Goal: Transaction & Acquisition: Purchase product/service

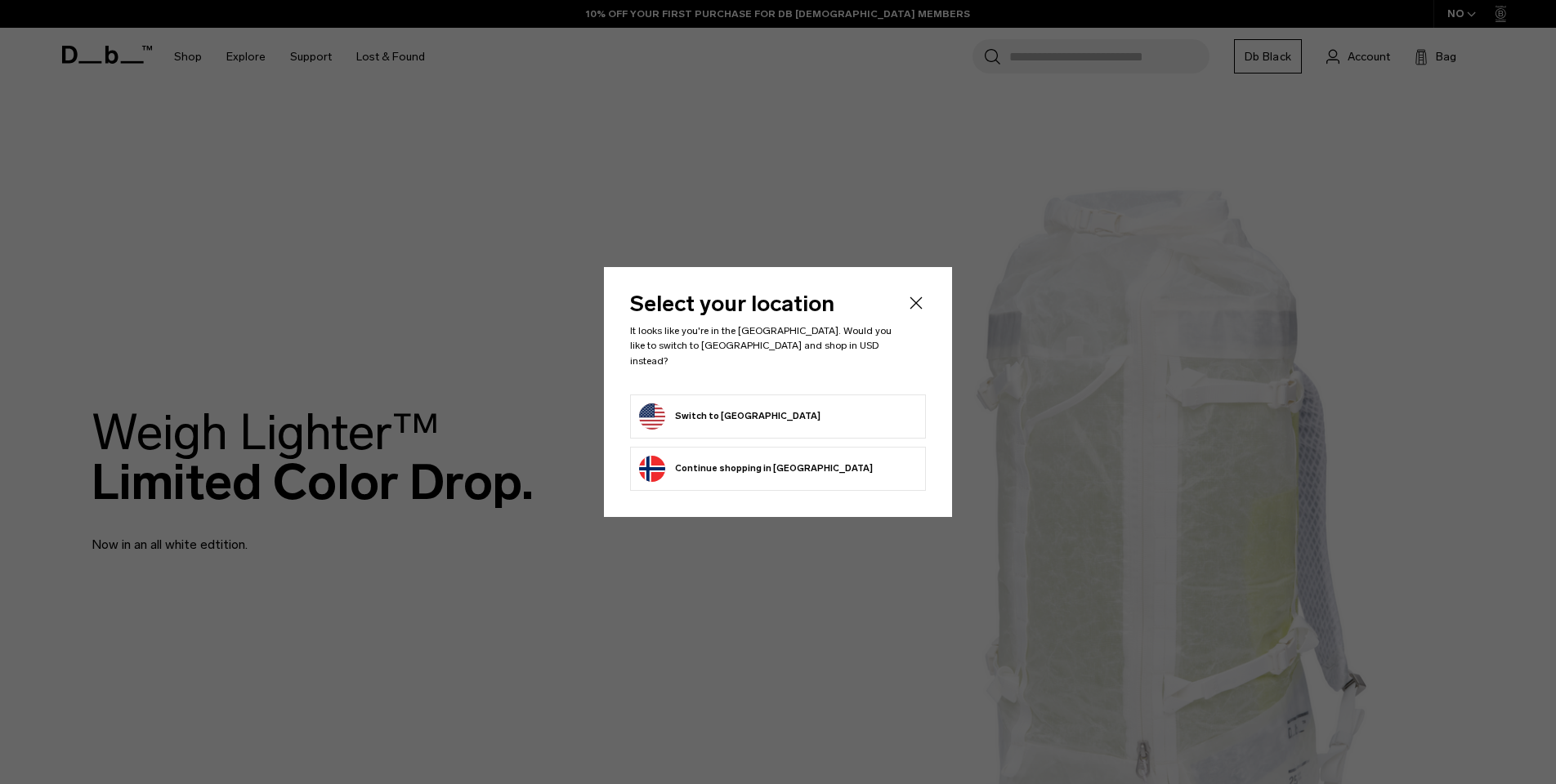
click at [700, 407] on button "Switch to United States" at bounding box center [730, 417] width 182 height 26
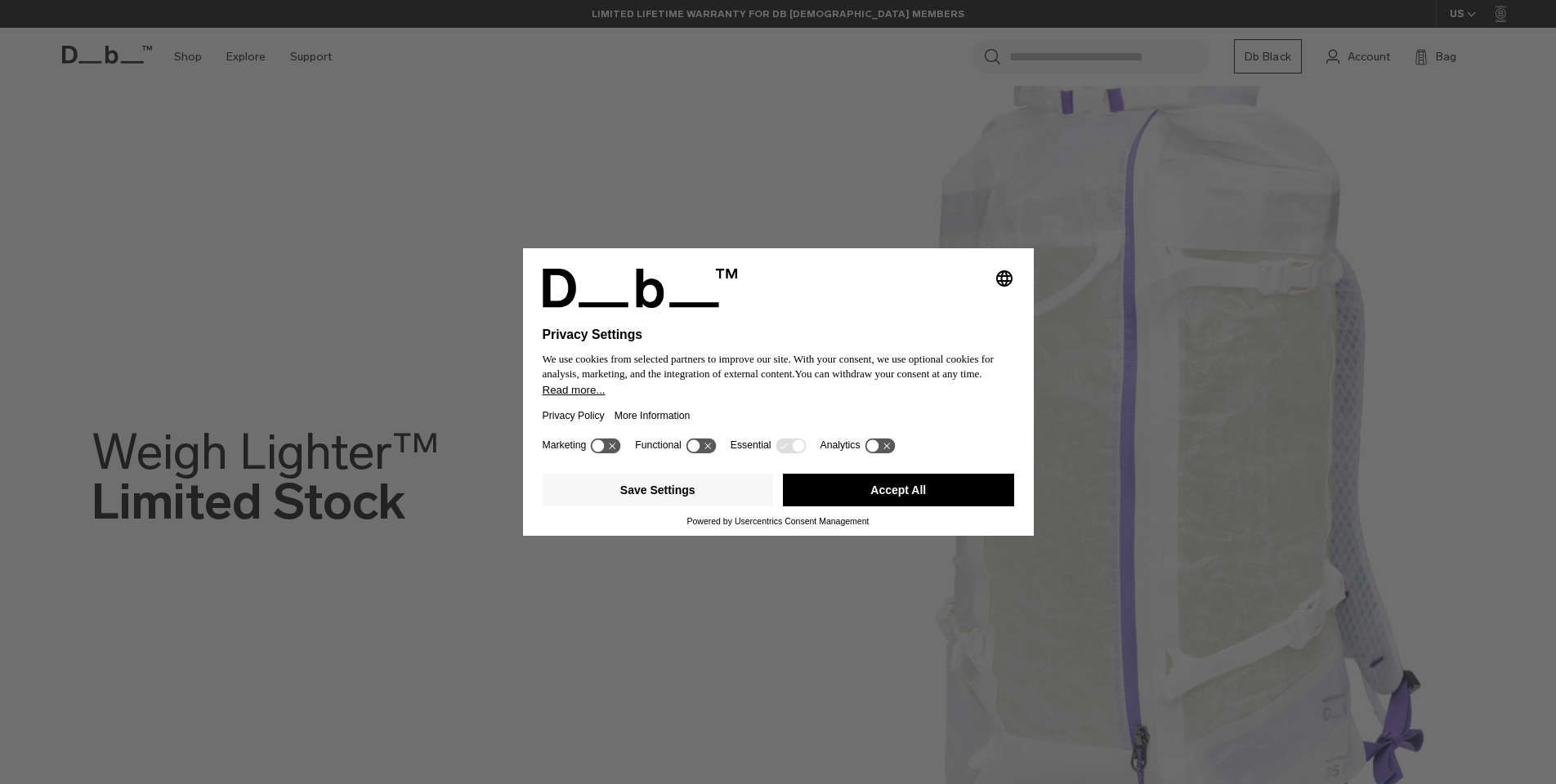
click at [908, 507] on button "Accept All" at bounding box center [898, 490] width 232 height 33
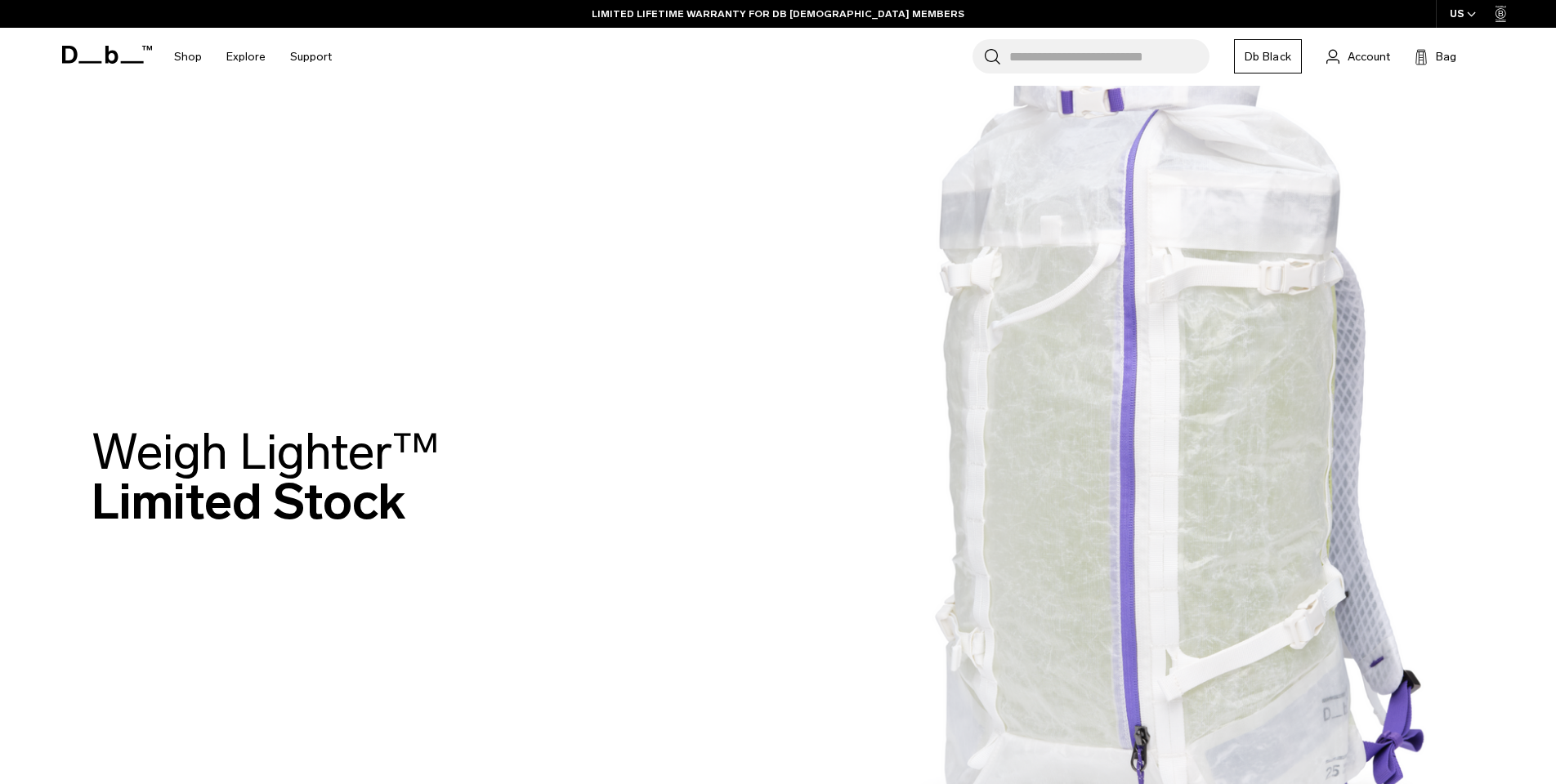
click at [1029, 50] on input "Search for Bags, Luggage..." at bounding box center [1110, 57] width 201 height 35
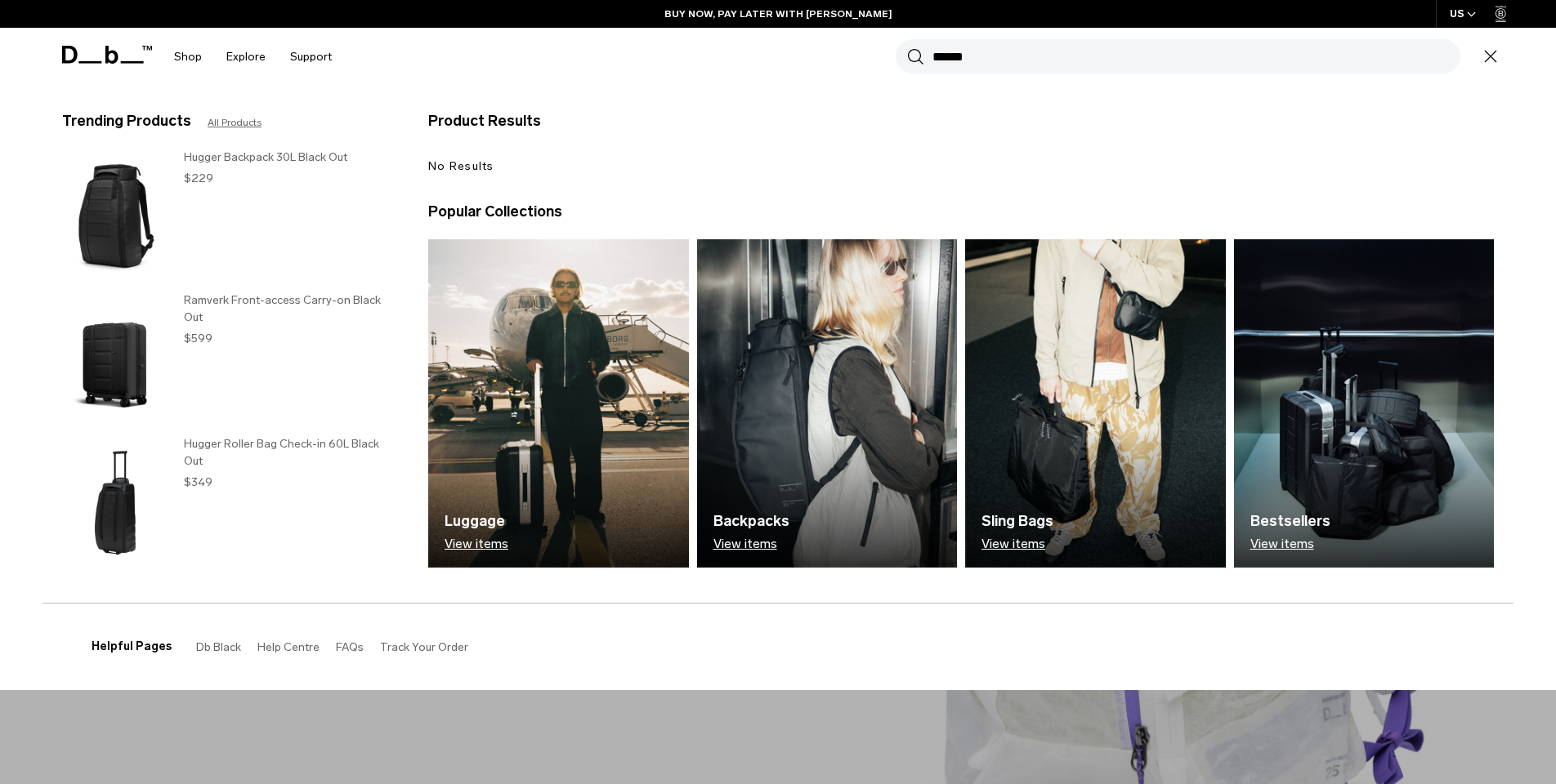
type input "******"
click at [908, 47] on button "Search" at bounding box center [916, 57] width 17 height 18
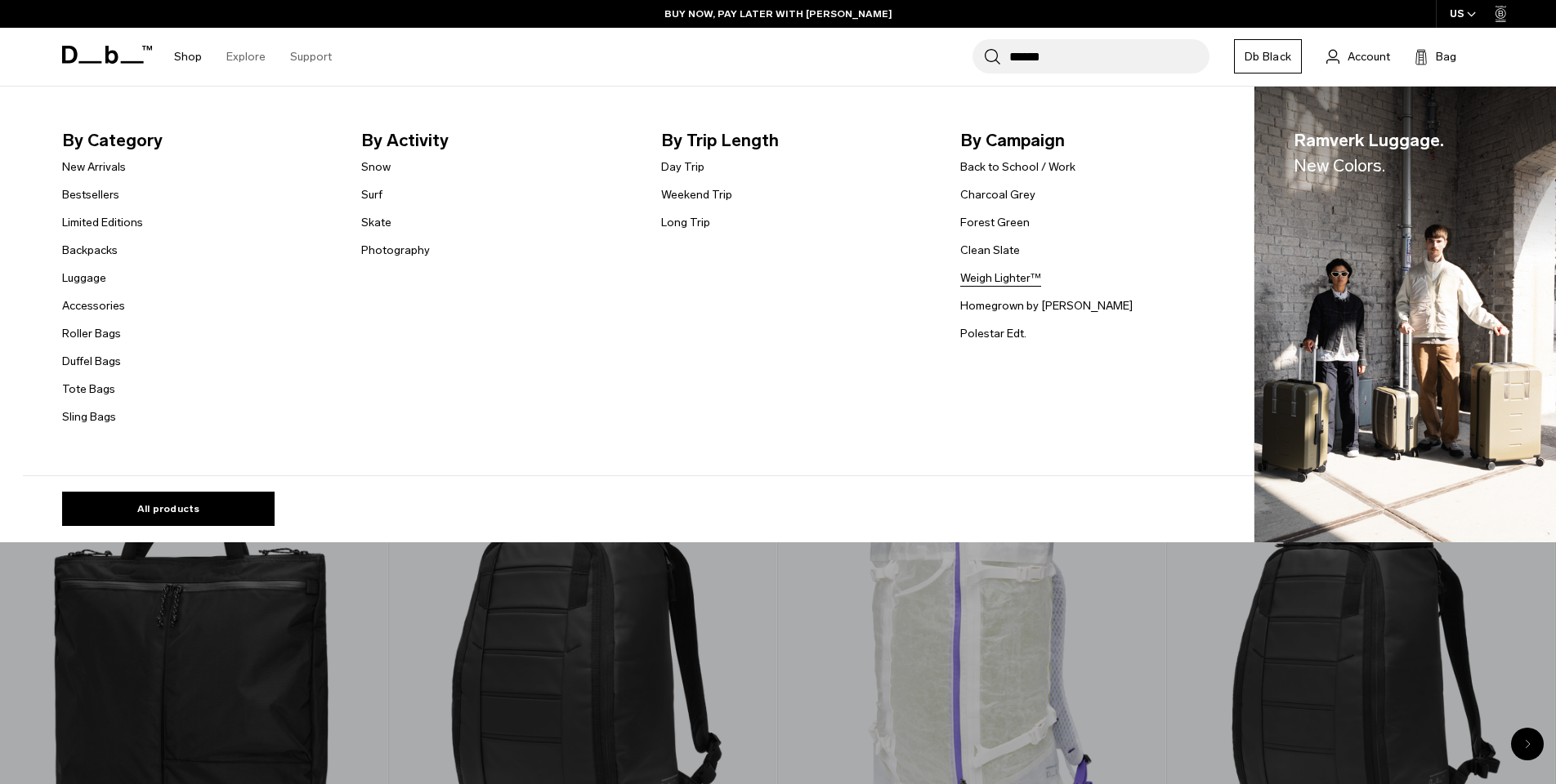
click at [1003, 280] on link "Weigh Lighter™" at bounding box center [1001, 278] width 81 height 17
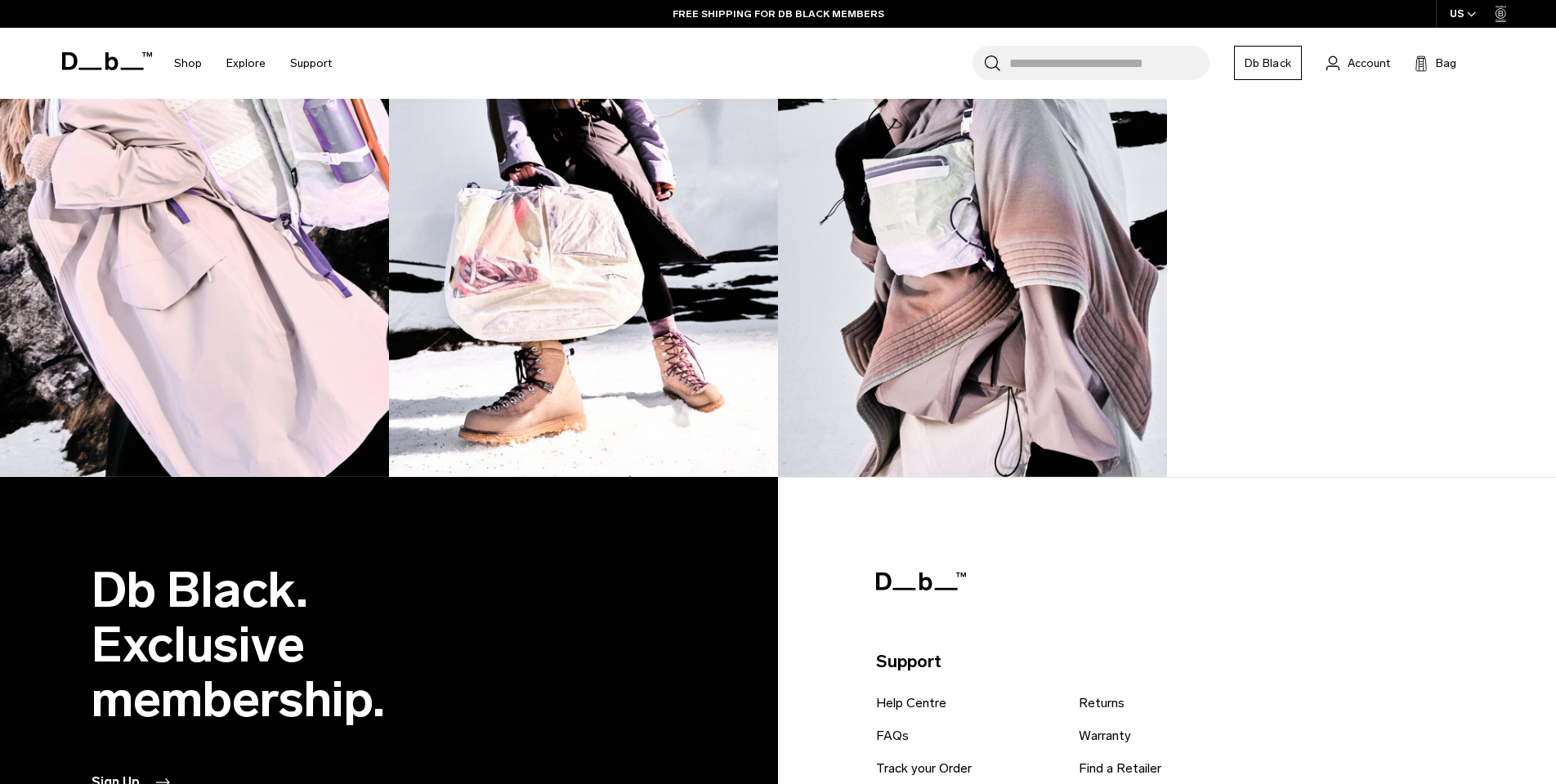
scroll to position [1774, 0]
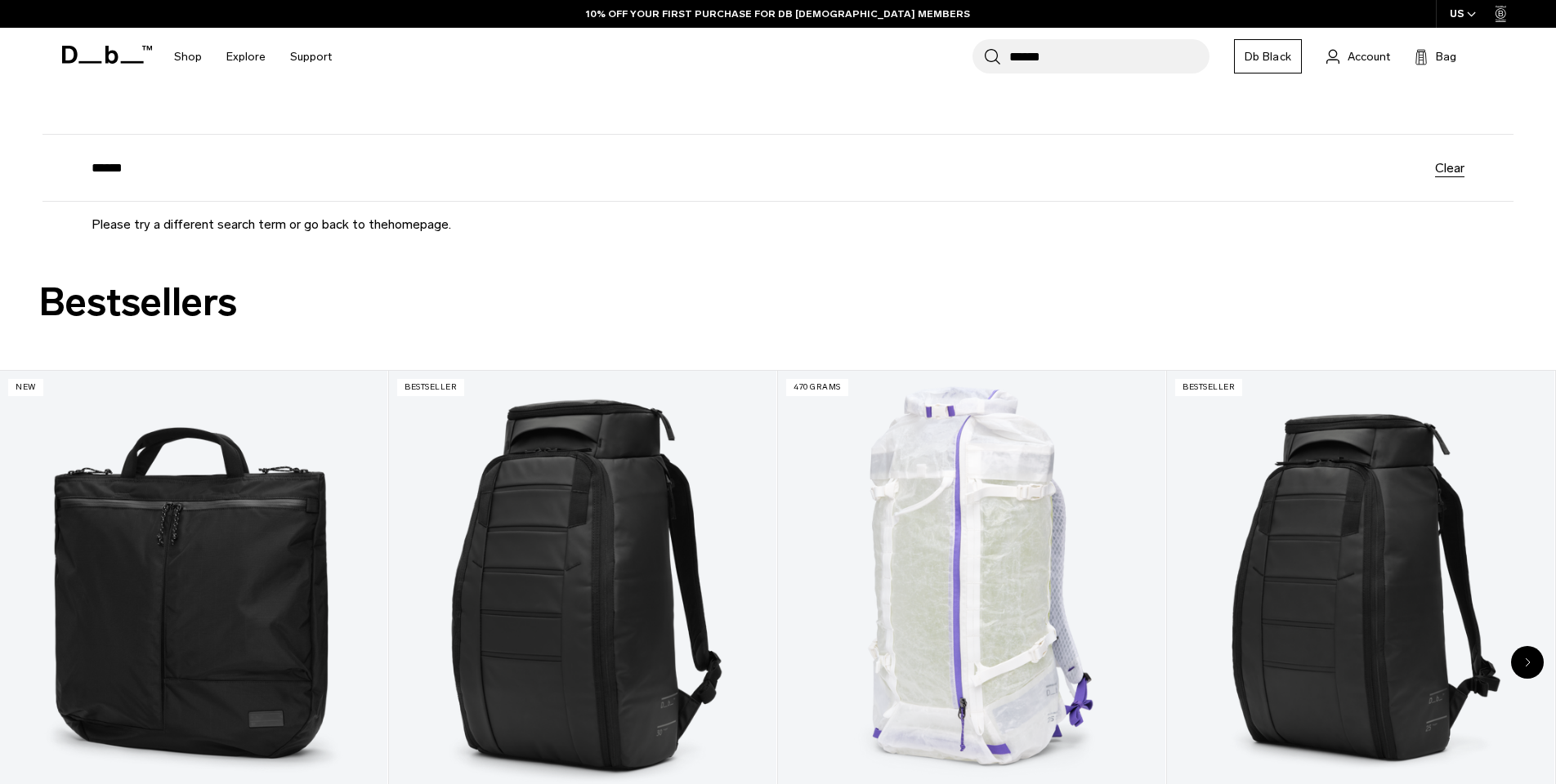
scroll to position [83, 0]
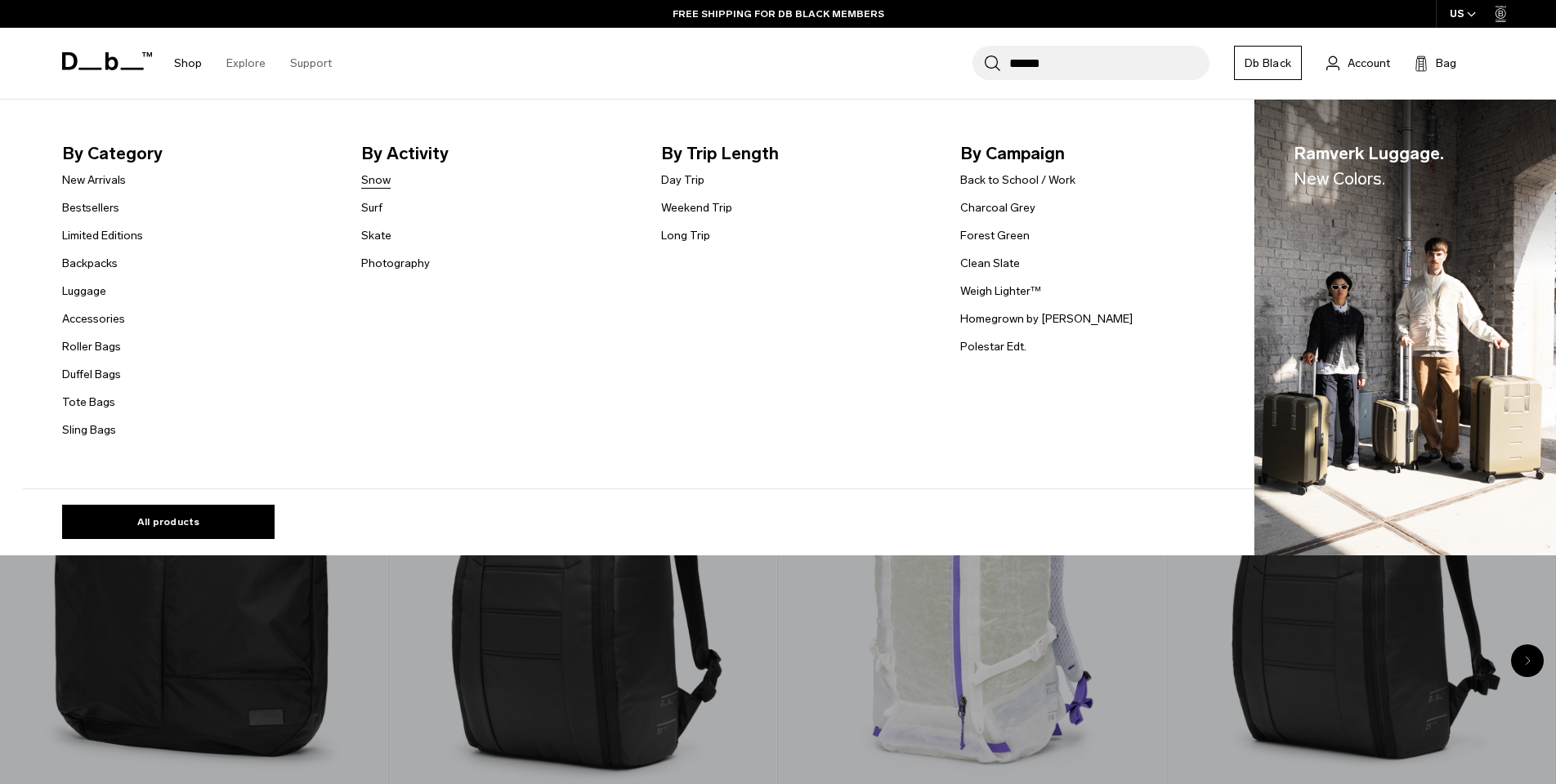
click at [379, 181] on link "Snow" at bounding box center [376, 180] width 29 height 17
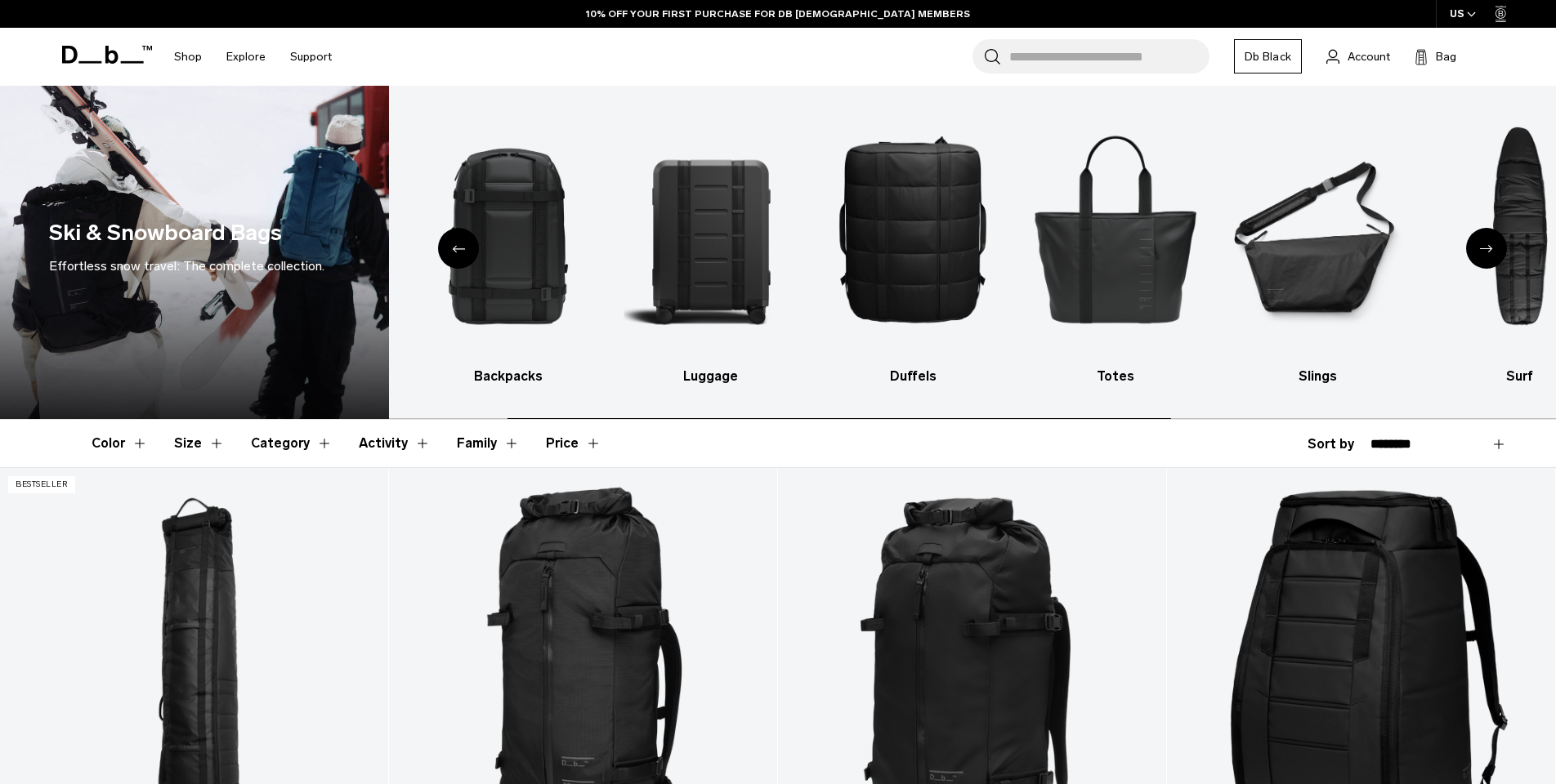
click at [825, 452] on header "Color Size Category Activity Family Price" at bounding box center [777, 444] width 1373 height 47
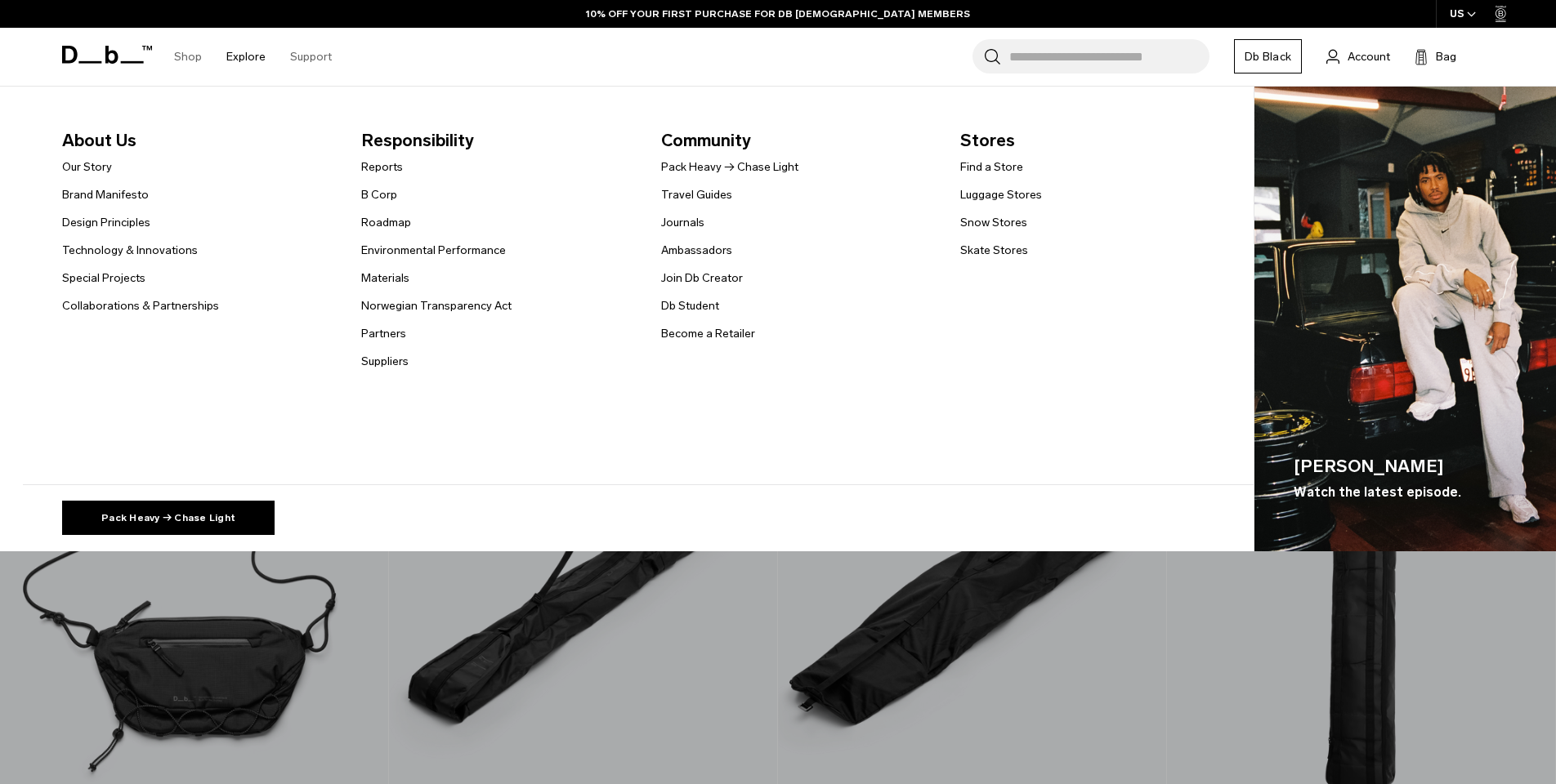
scroll to position [1769, 0]
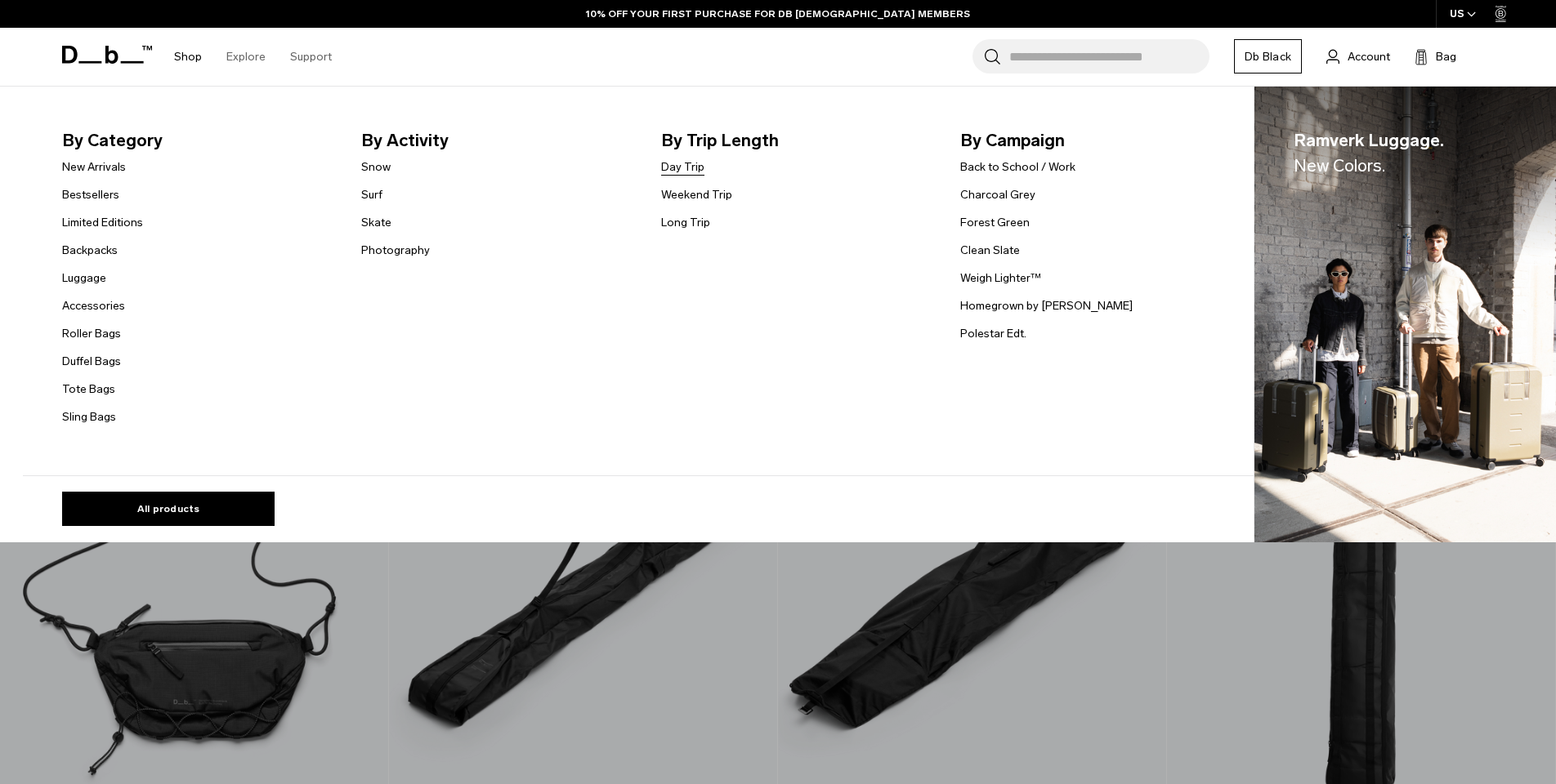
click at [696, 170] on link "Day Trip" at bounding box center [682, 167] width 43 height 17
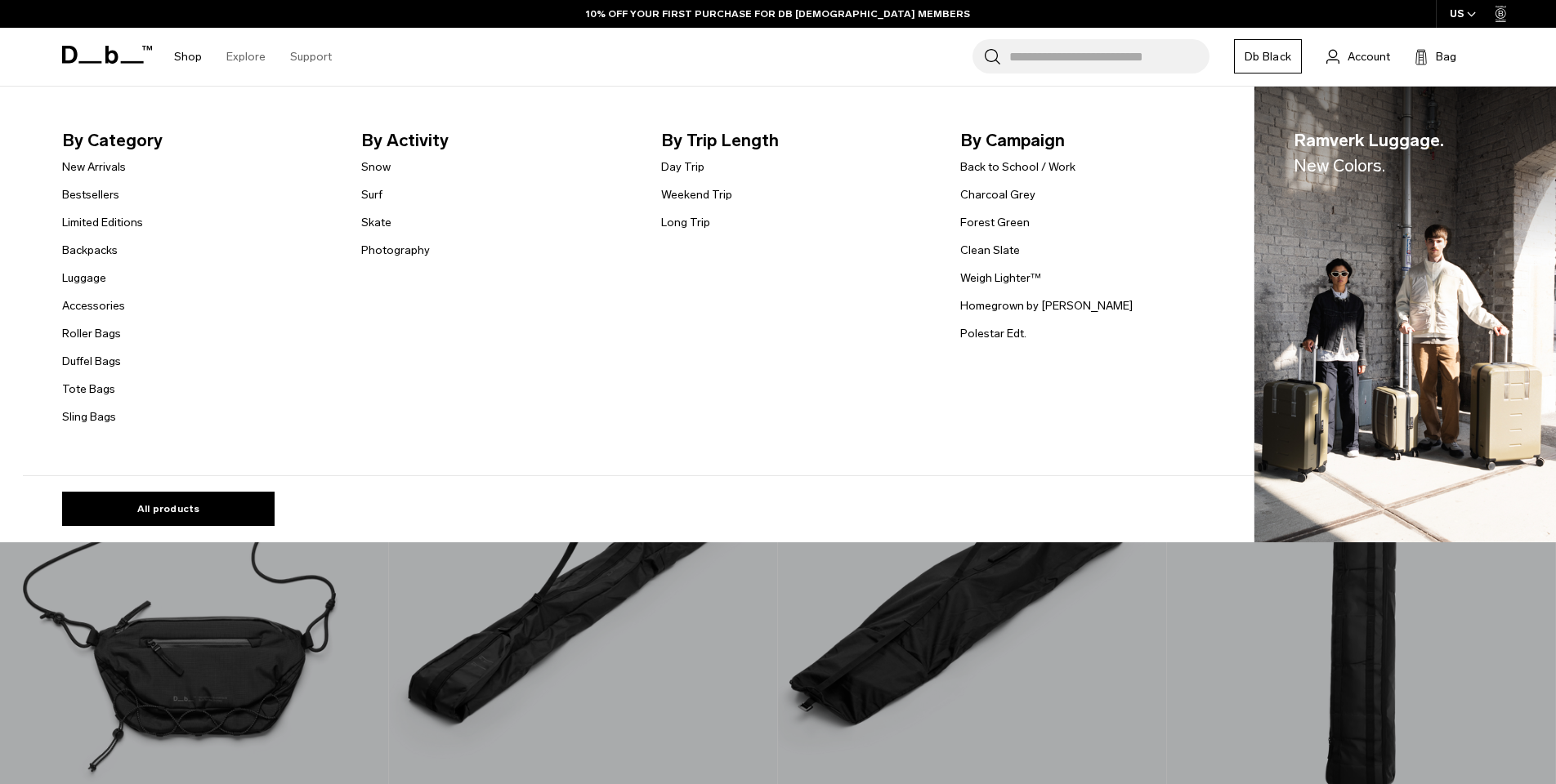
scroll to position [1768, 0]
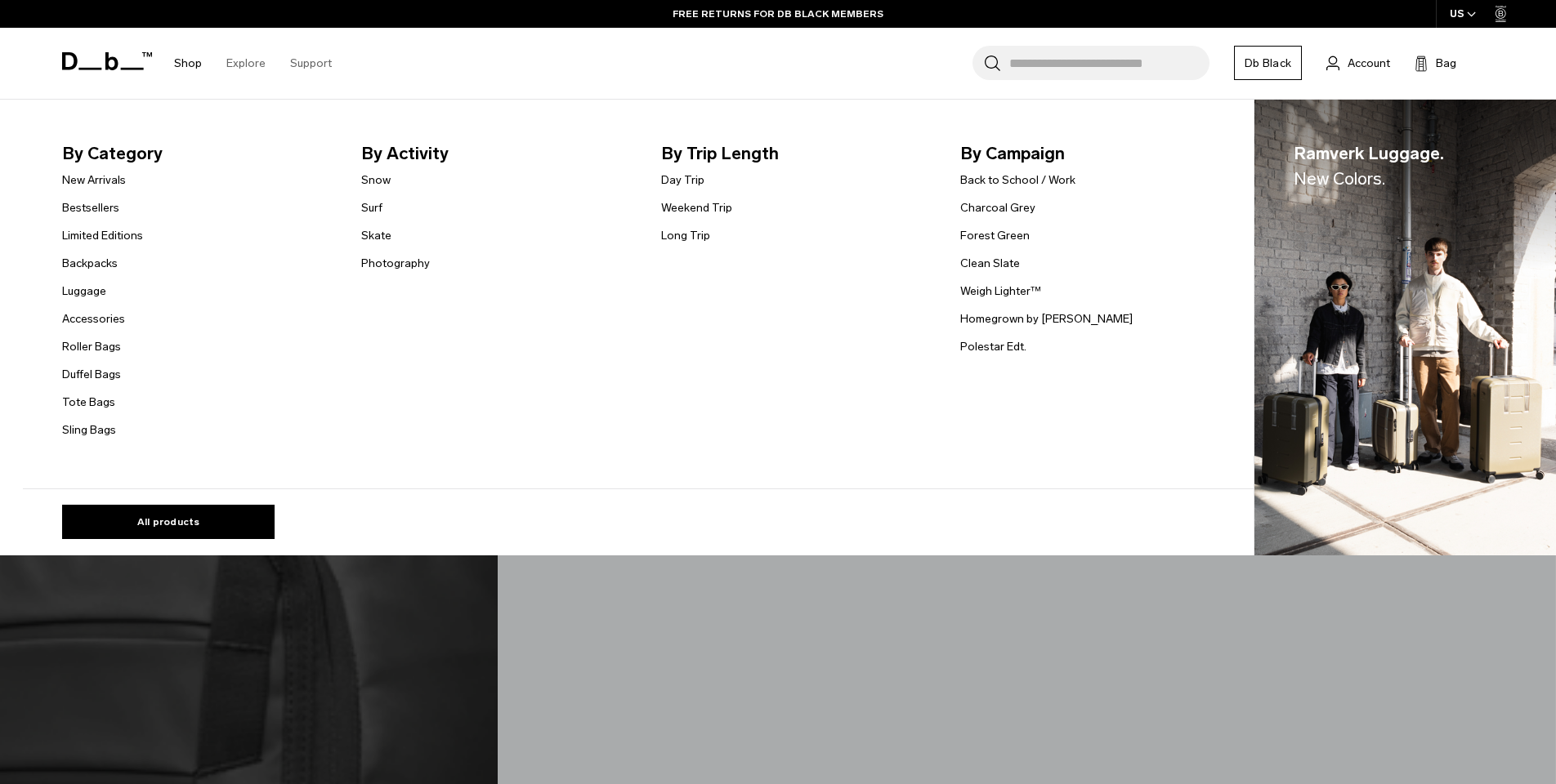
scroll to position [2271, 0]
click at [689, 240] on link "Long Trip" at bounding box center [686, 235] width 49 height 17
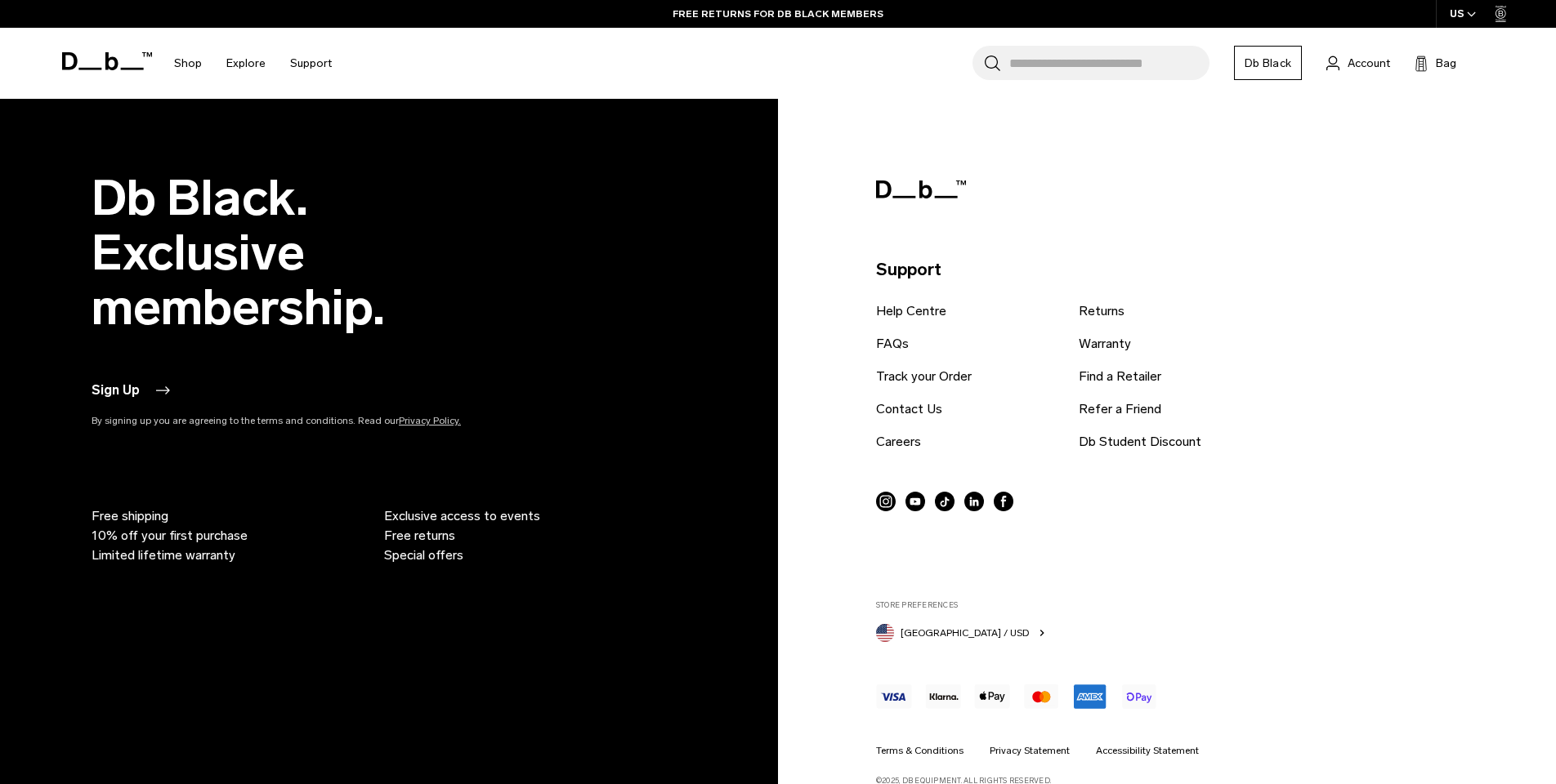
scroll to position [6094, 0]
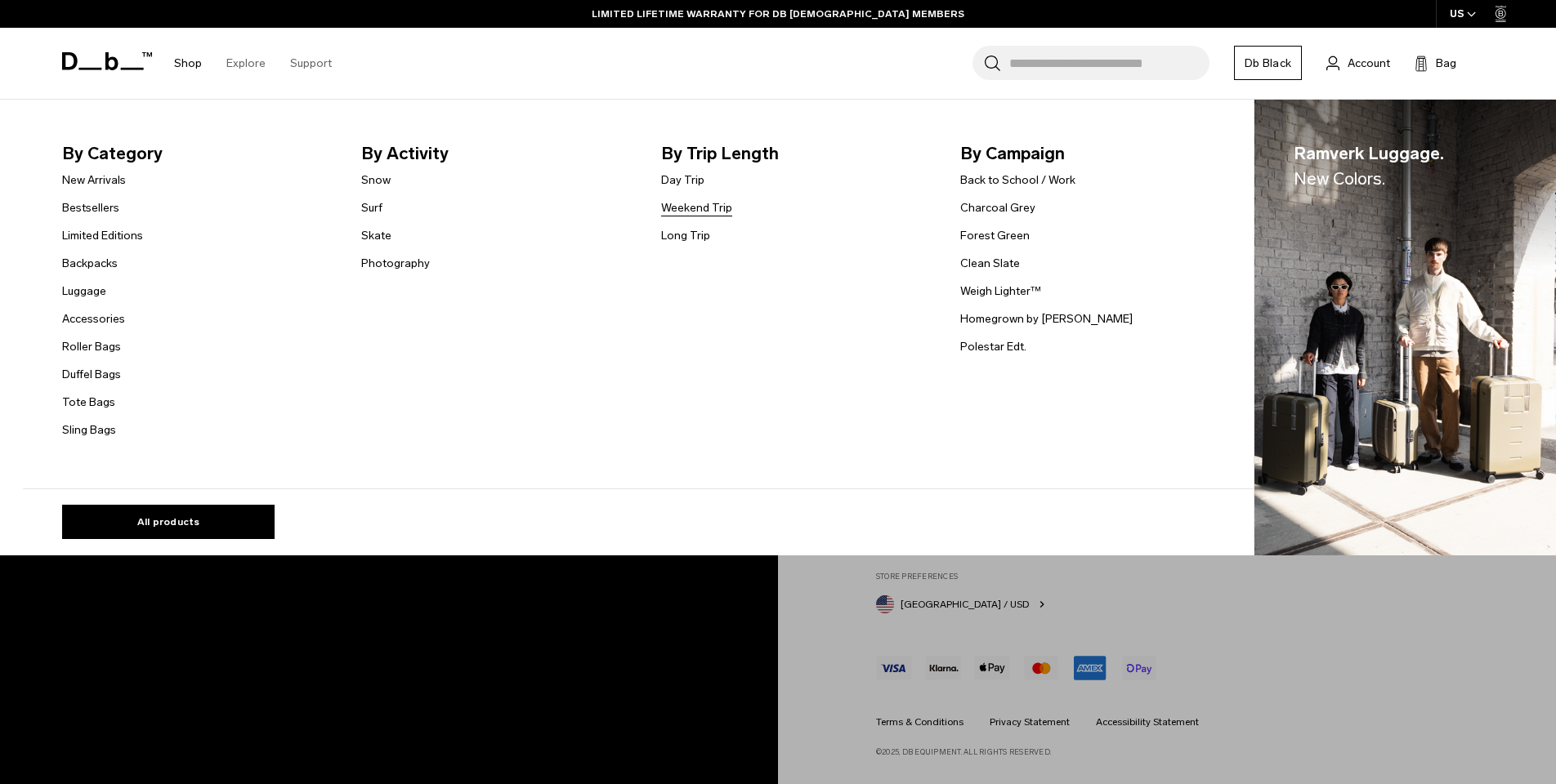
click at [711, 208] on link "Weekend Trip" at bounding box center [697, 208] width 71 height 17
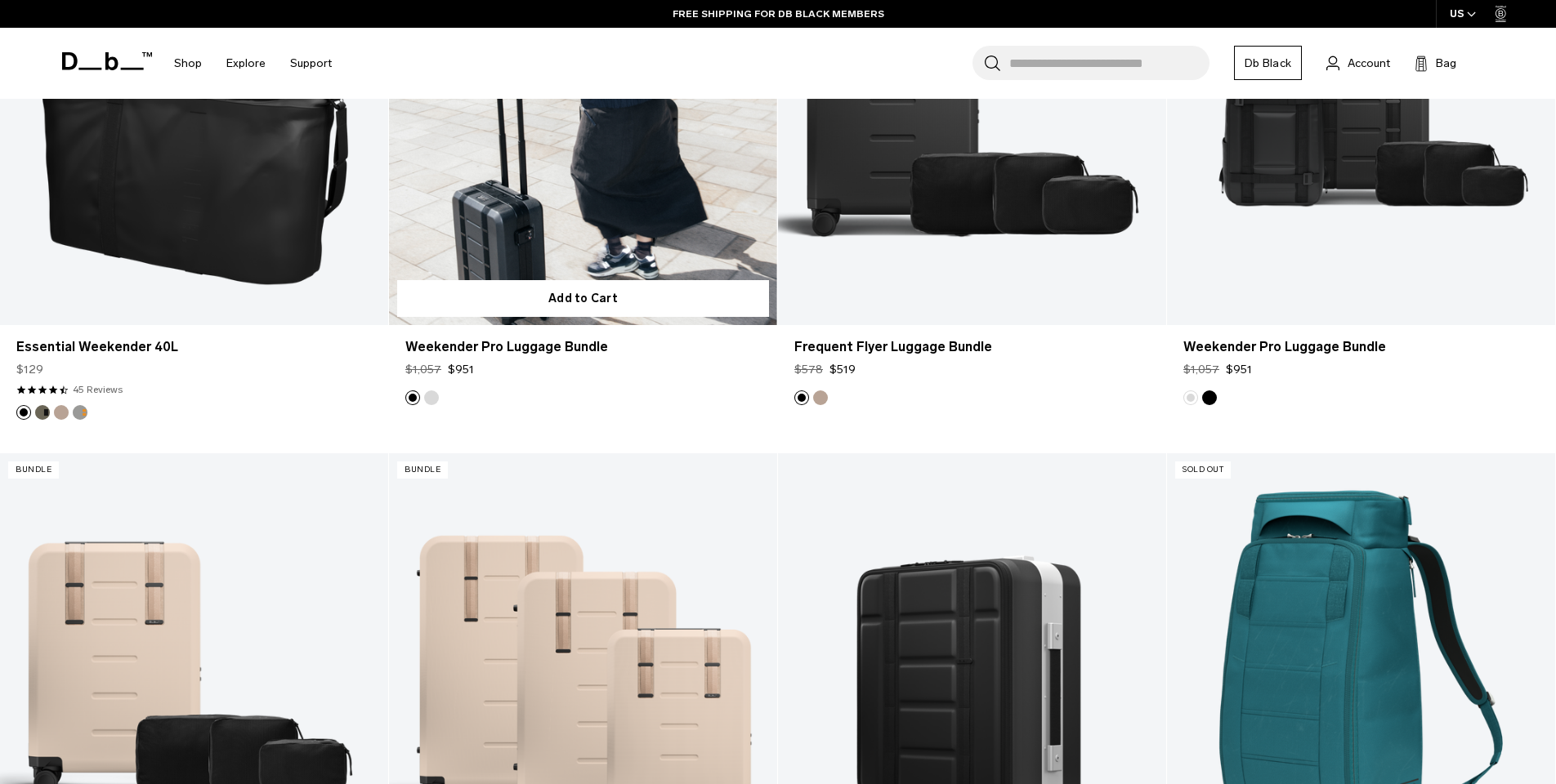
scroll to position [5678, 0]
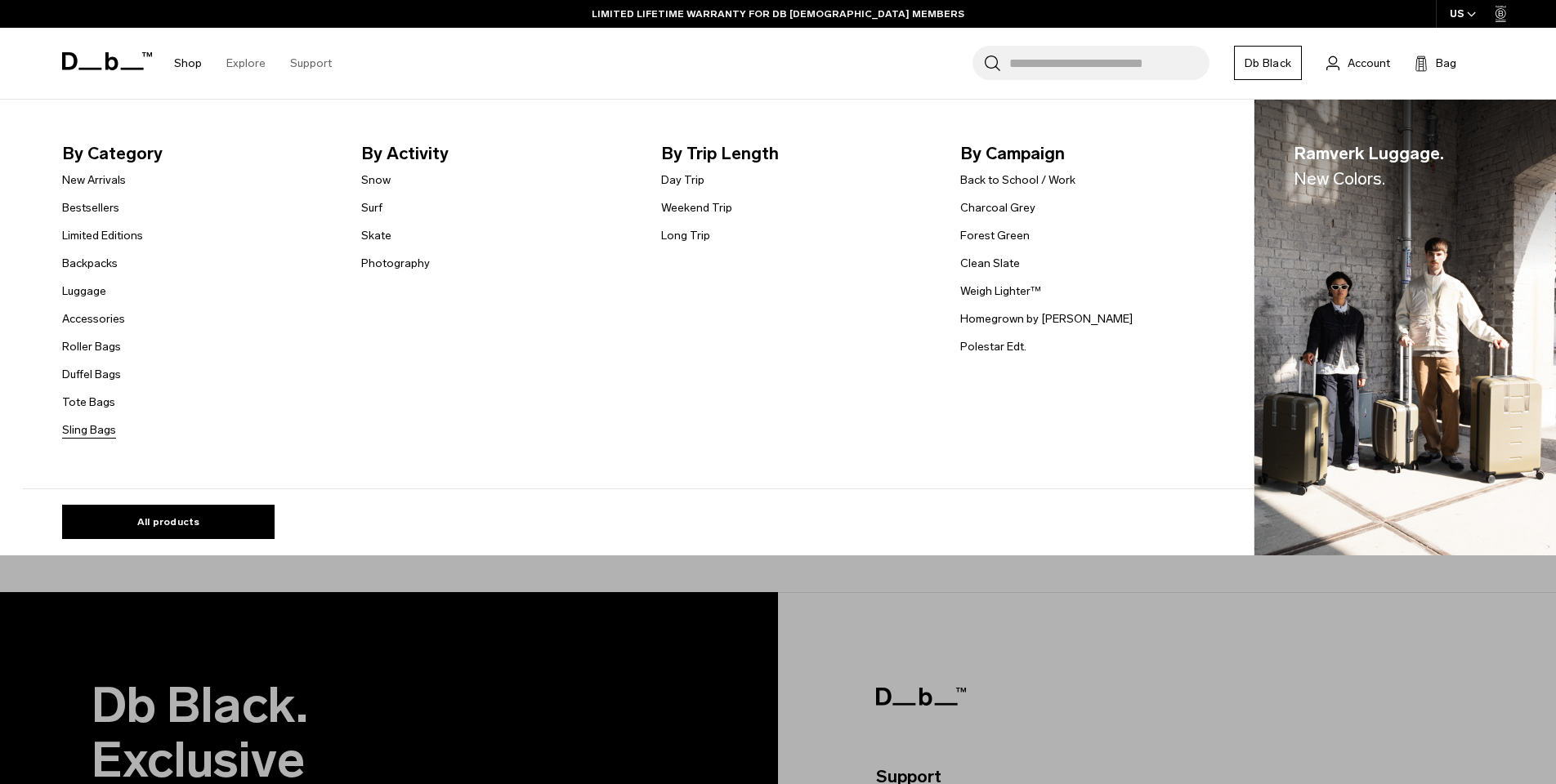
click at [102, 427] on link "Sling Bags" at bounding box center [88, 429] width 54 height 17
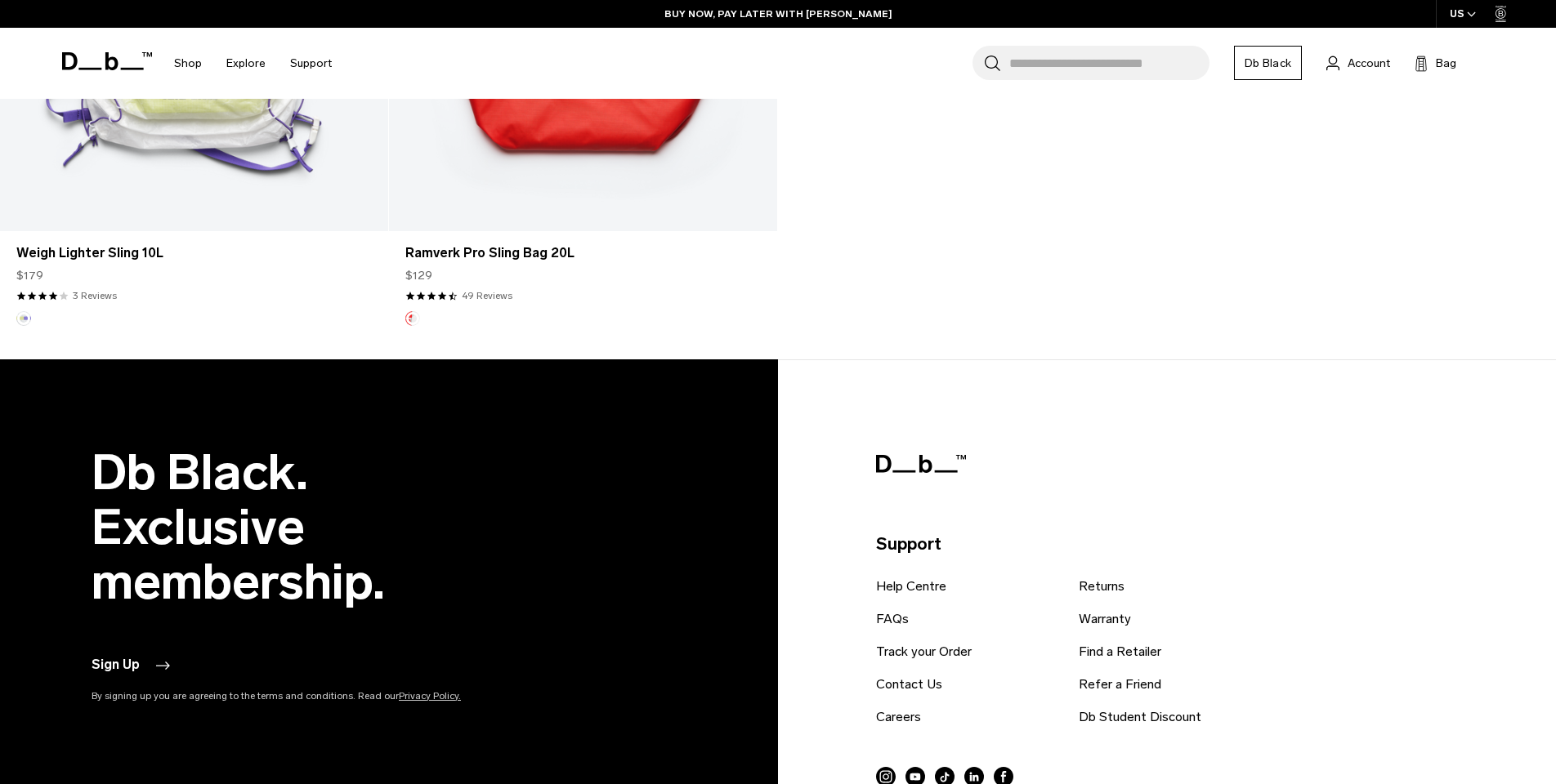
scroll to position [4609, 0]
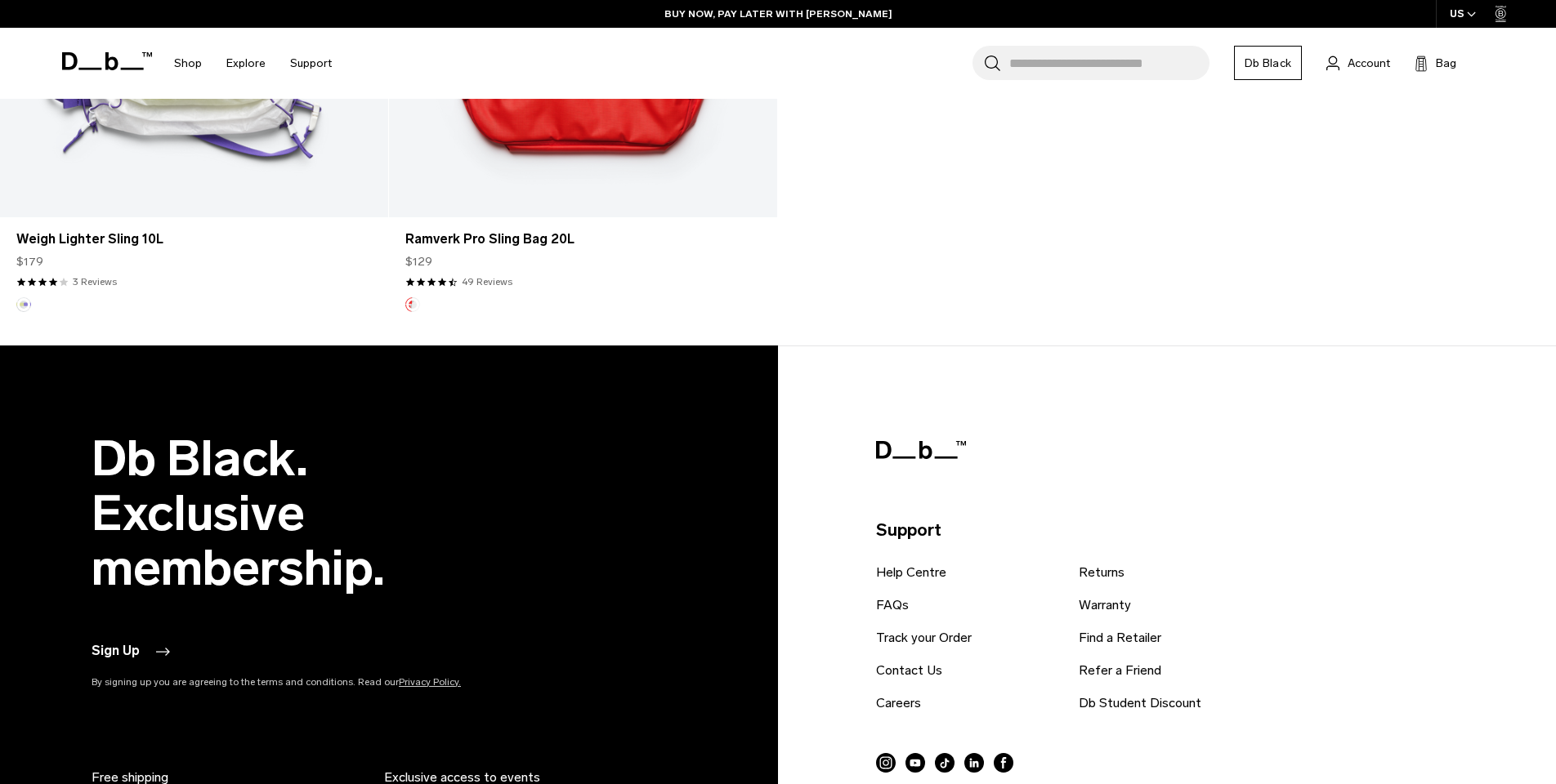
click at [413, 308] on button "Polestar Edt." at bounding box center [412, 304] width 15 height 15
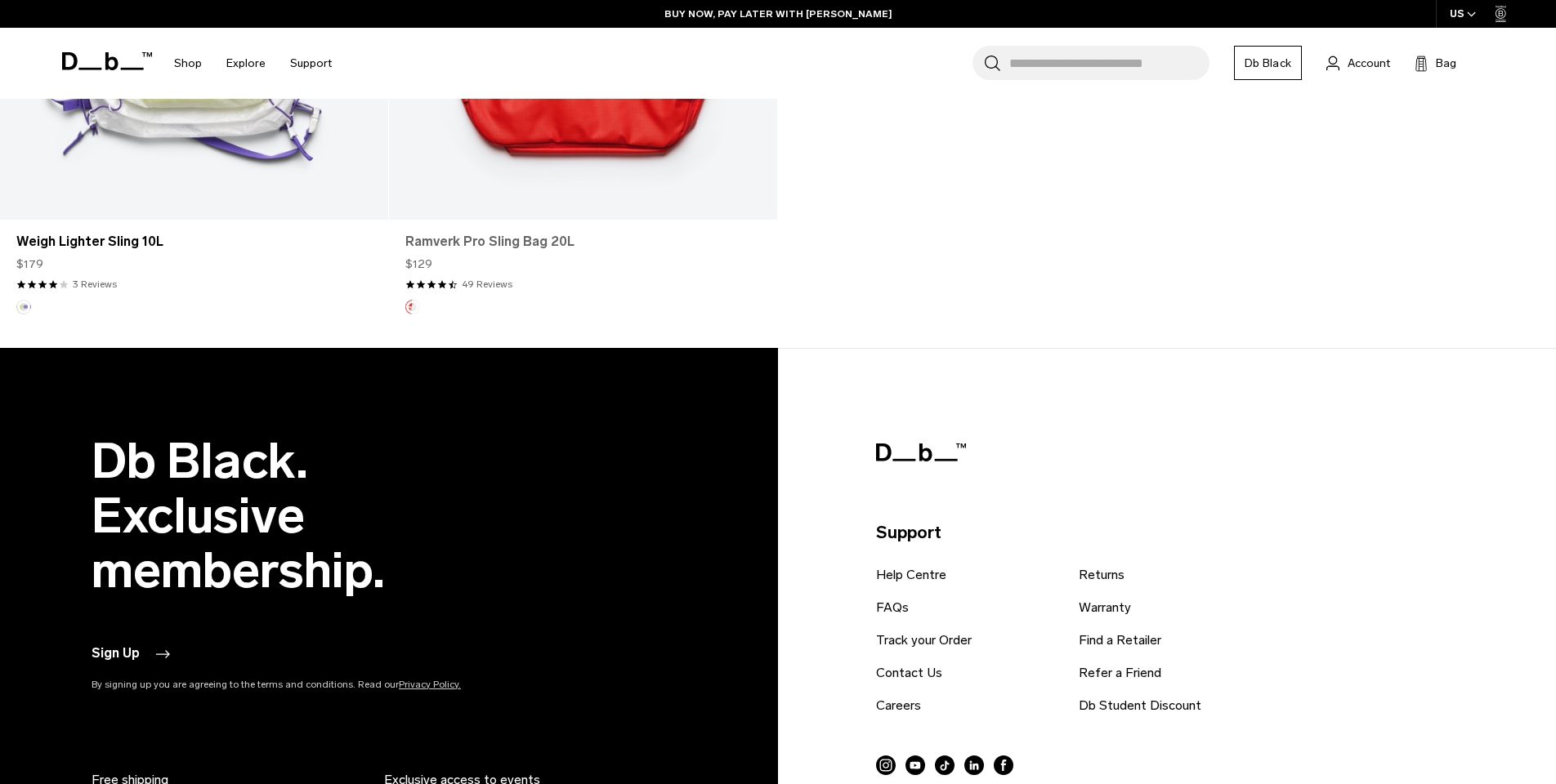
click at [526, 241] on link "Ramverk Pro Sling Bag 20L" at bounding box center [583, 242] width 356 height 20
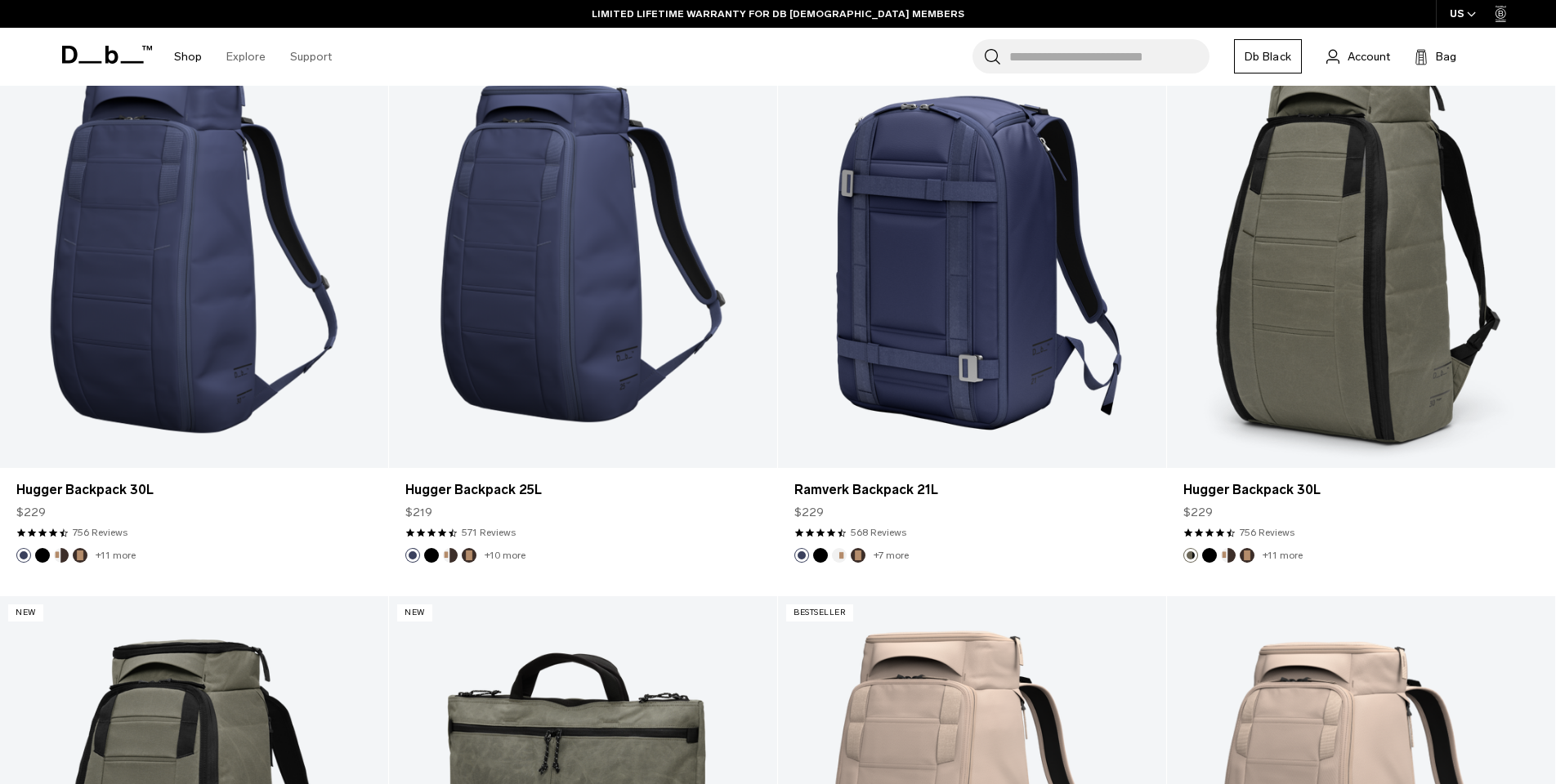
scroll to position [2174, 0]
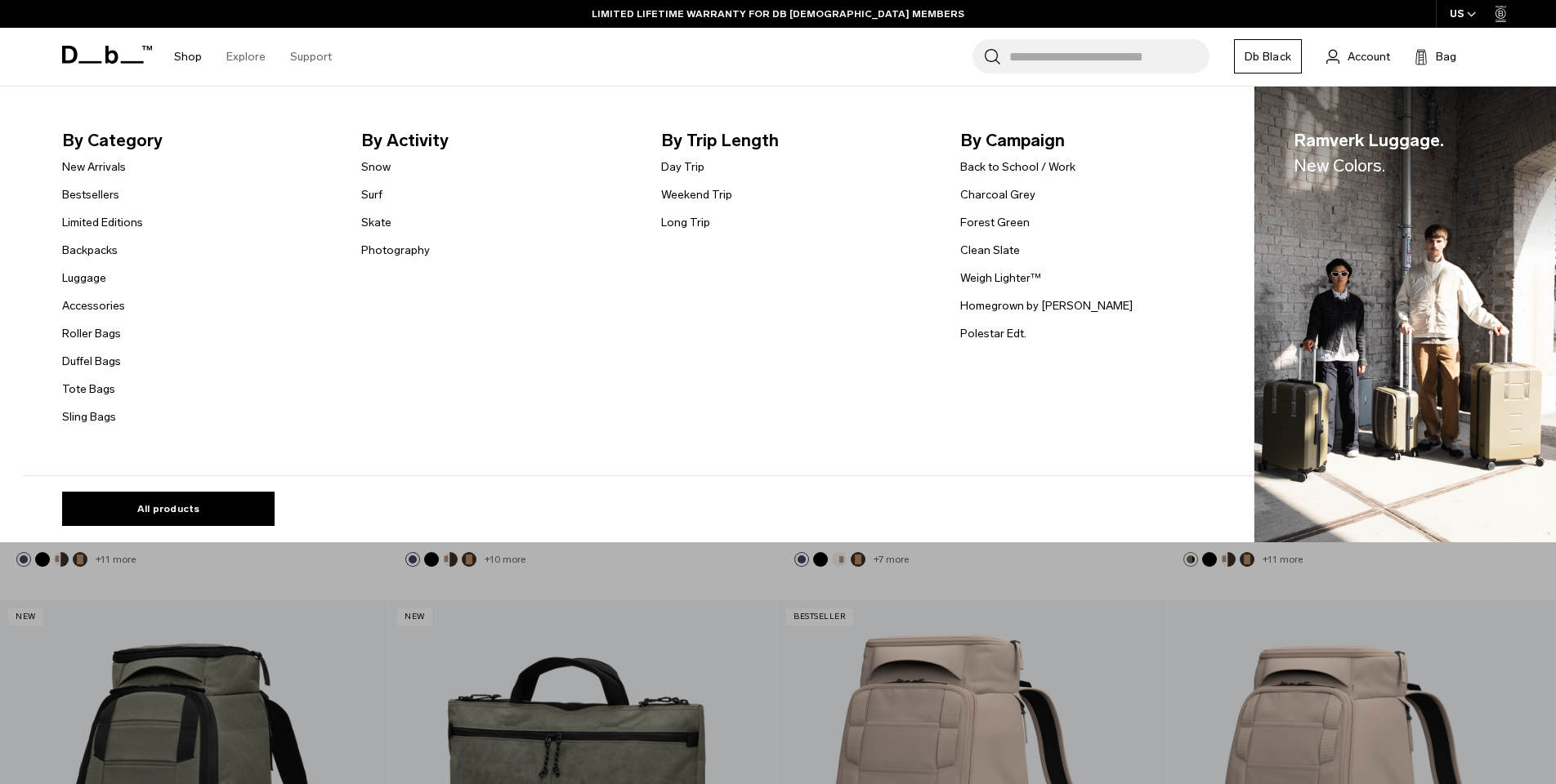
click at [192, 63] on link "Shop" at bounding box center [188, 57] width 27 height 58
